Goal: Task Accomplishment & Management: Manage account settings

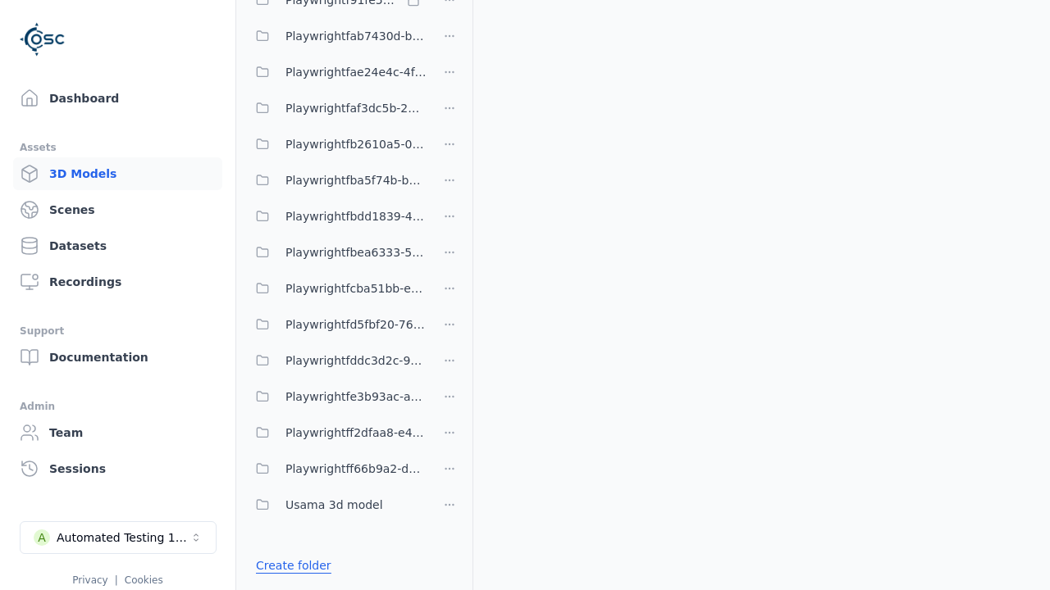
click at [289, 566] on link "Create folder" at bounding box center [293, 566] width 75 height 16
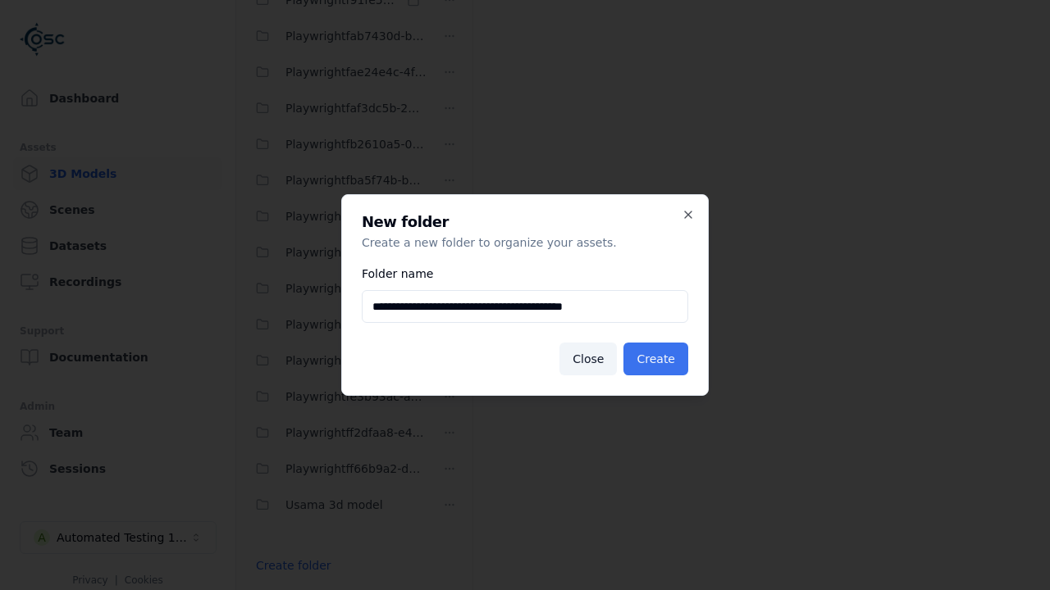
type input "**********"
click at [658, 359] on button "Create" at bounding box center [655, 359] width 65 height 33
